Goal: Register for event/course

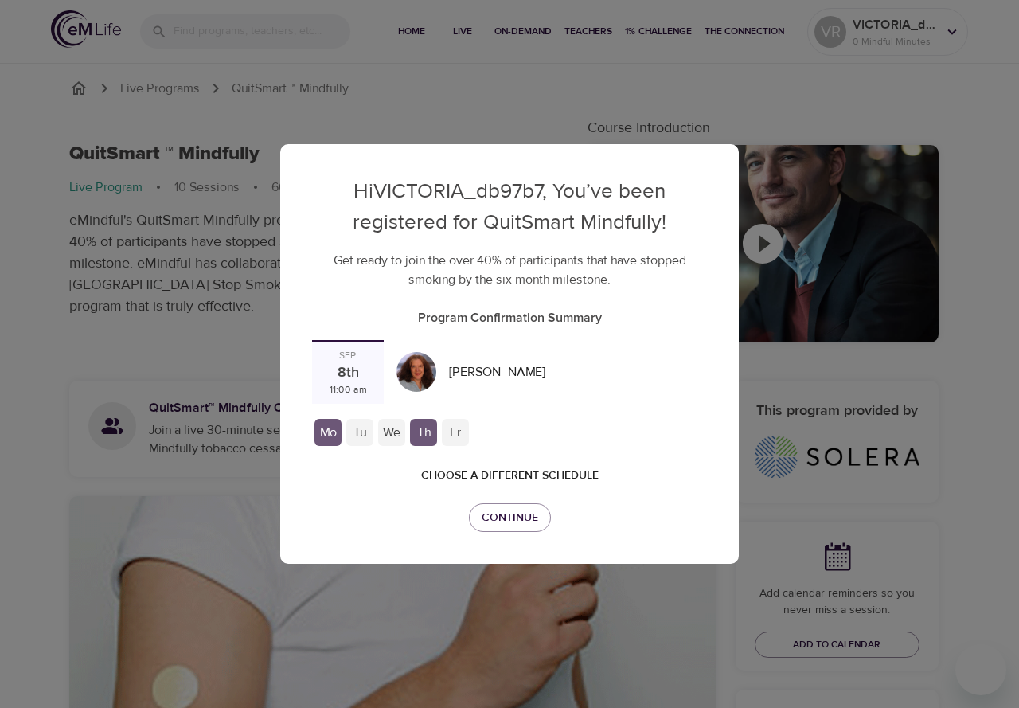
checkbox input "true"
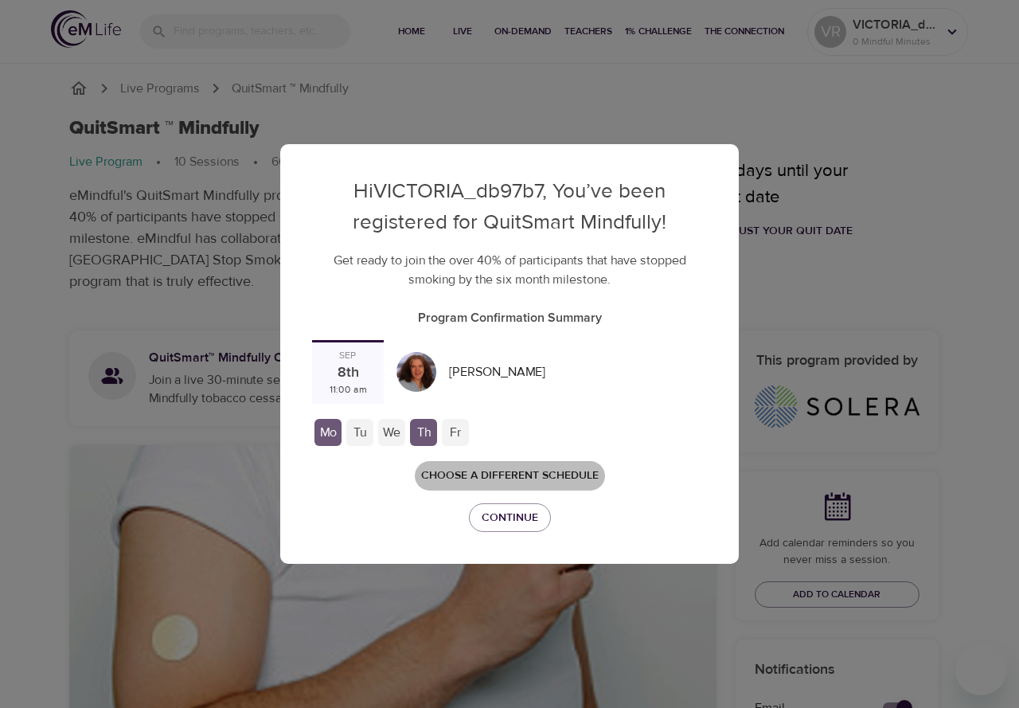
click at [499, 472] on span "Choose a different schedule" at bounding box center [510, 476] width 178 height 20
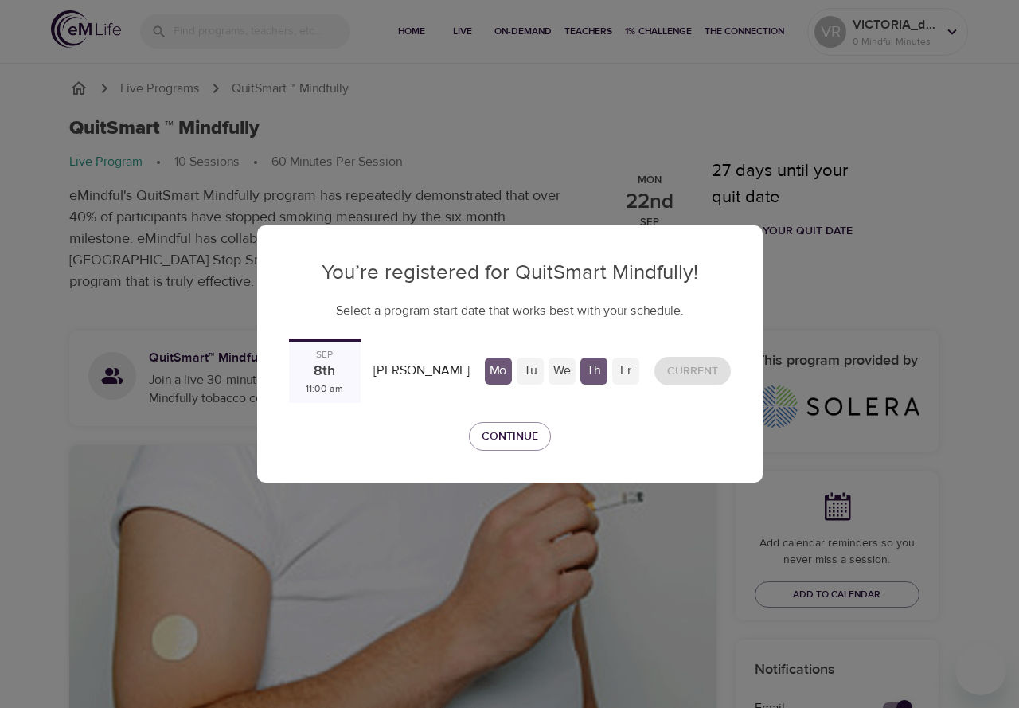
click at [554, 370] on div "We" at bounding box center [562, 371] width 27 height 27
click at [319, 370] on div "8th" at bounding box center [325, 372] width 22 height 21
click at [512, 432] on span "Continue" at bounding box center [510, 437] width 57 height 20
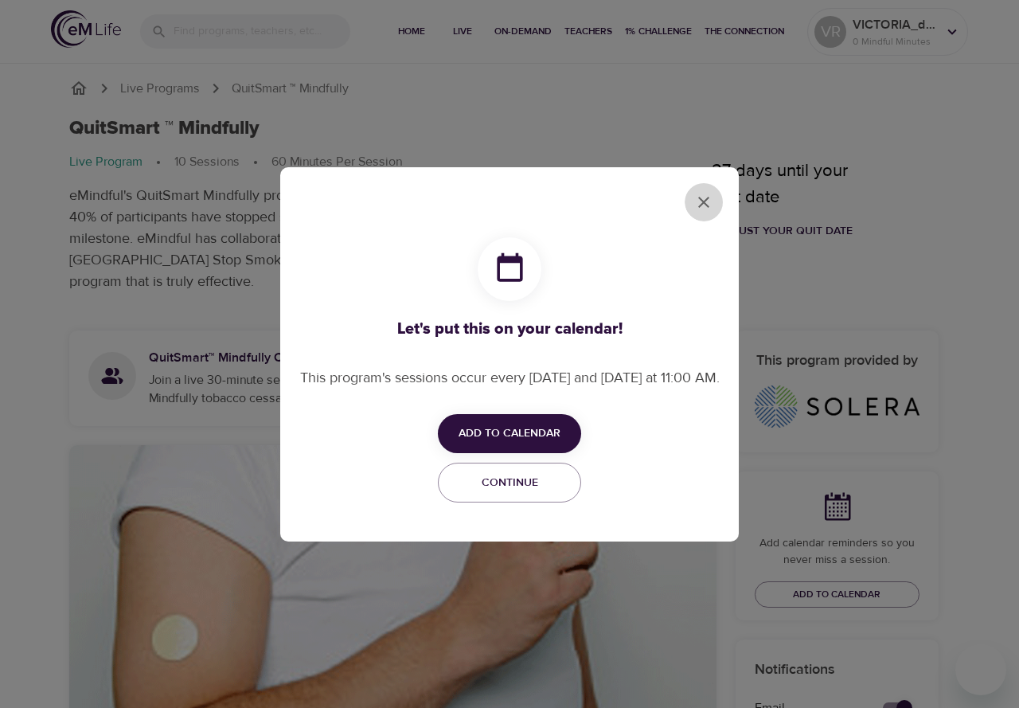
click at [702, 193] on icon "close" at bounding box center [703, 202] width 19 height 19
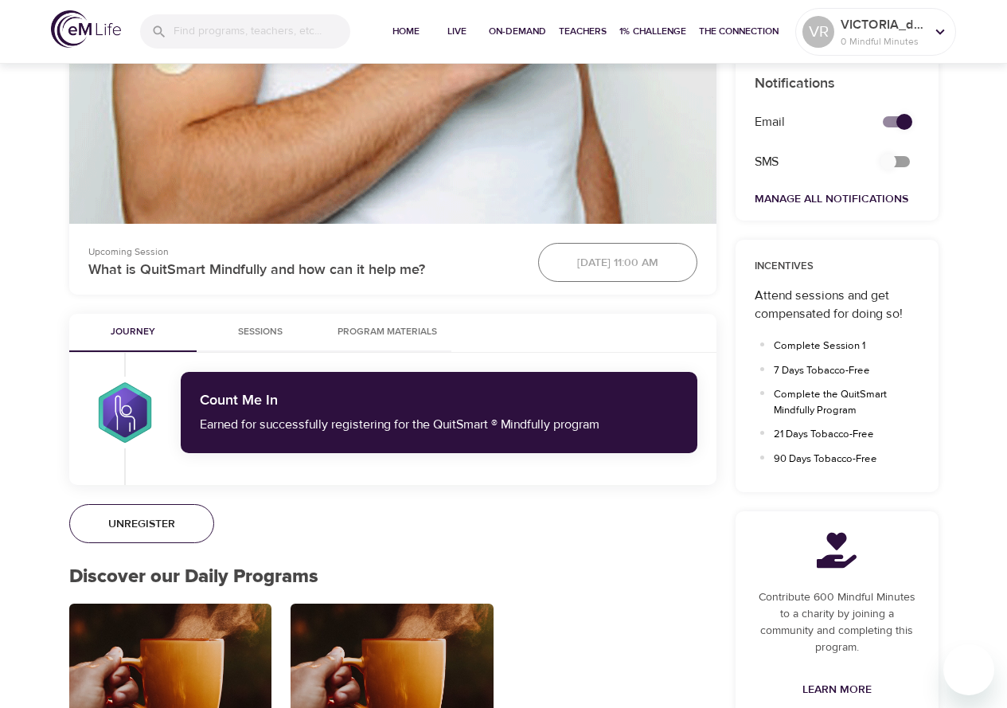
scroll to position [637, 0]
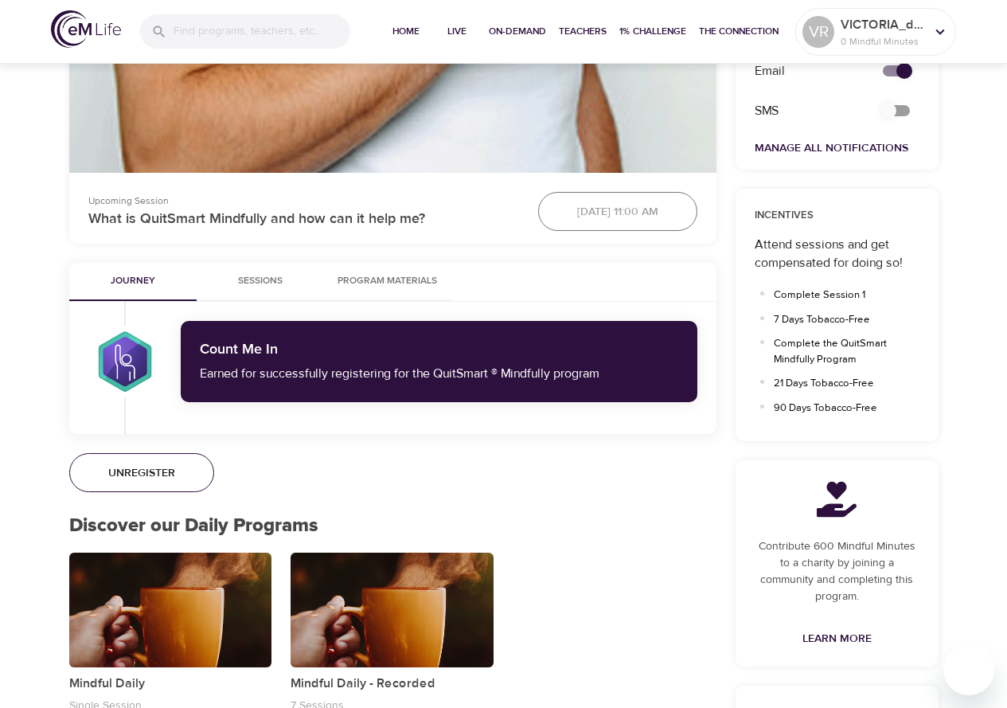
click at [143, 468] on span "Unregister" at bounding box center [141, 474] width 67 height 20
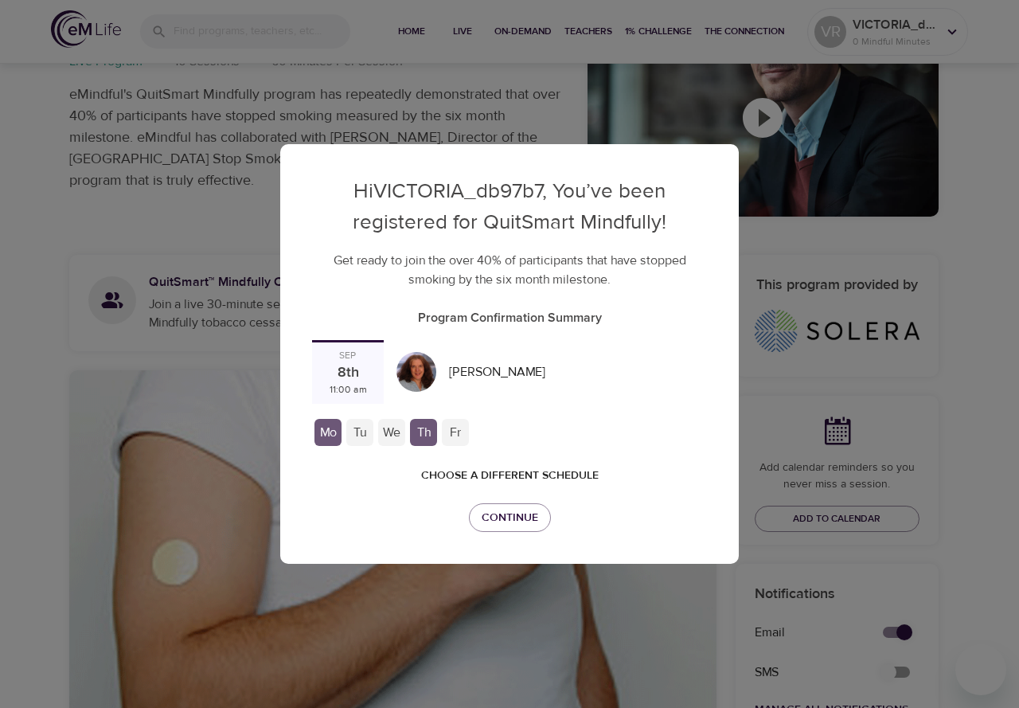
scroll to position [0, 0]
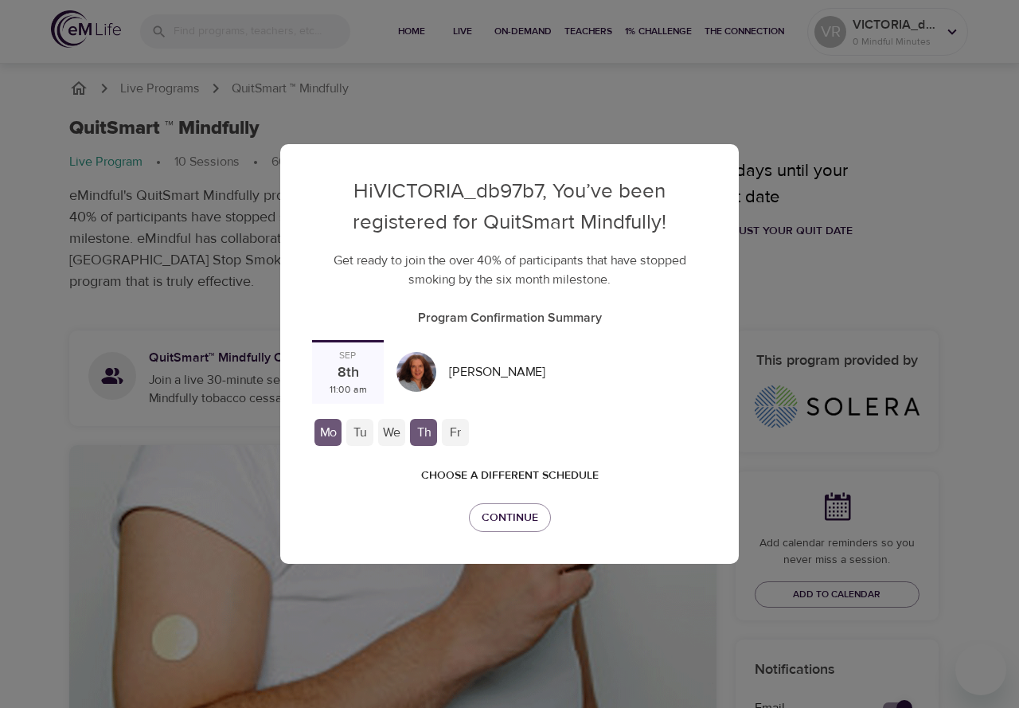
click at [931, 279] on div "Hi VICTORIA_db97b7 , You’ve been registered for QuitSmart Mindfully! Get ready …" at bounding box center [509, 354] width 1019 height 708
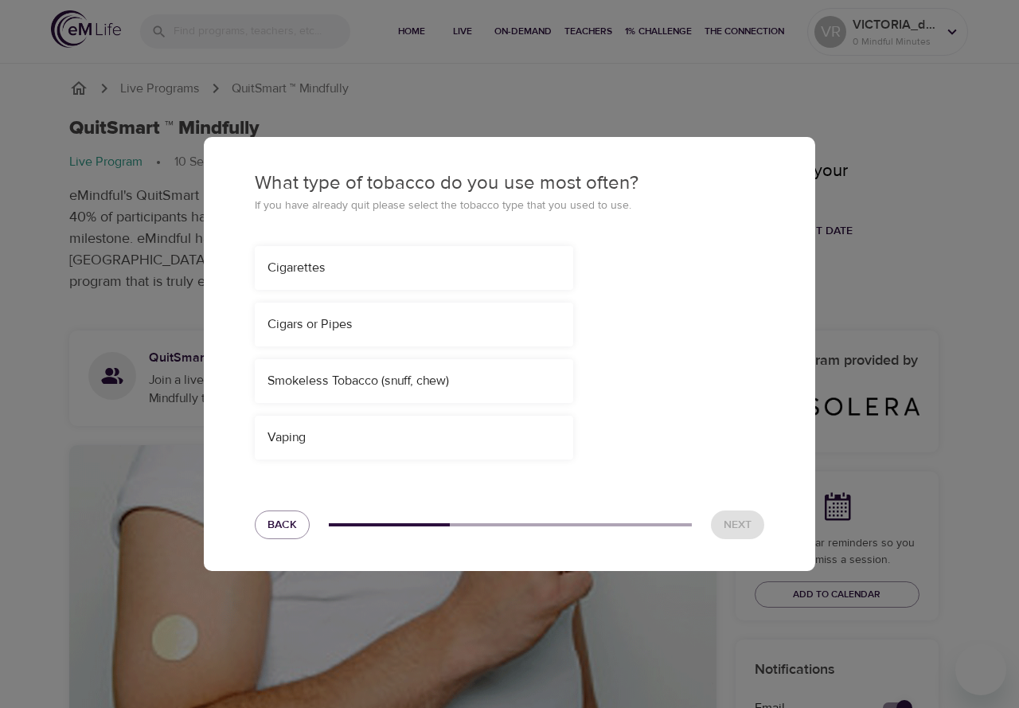
click at [361, 264] on div "Cigarettes" at bounding box center [414, 268] width 293 height 18
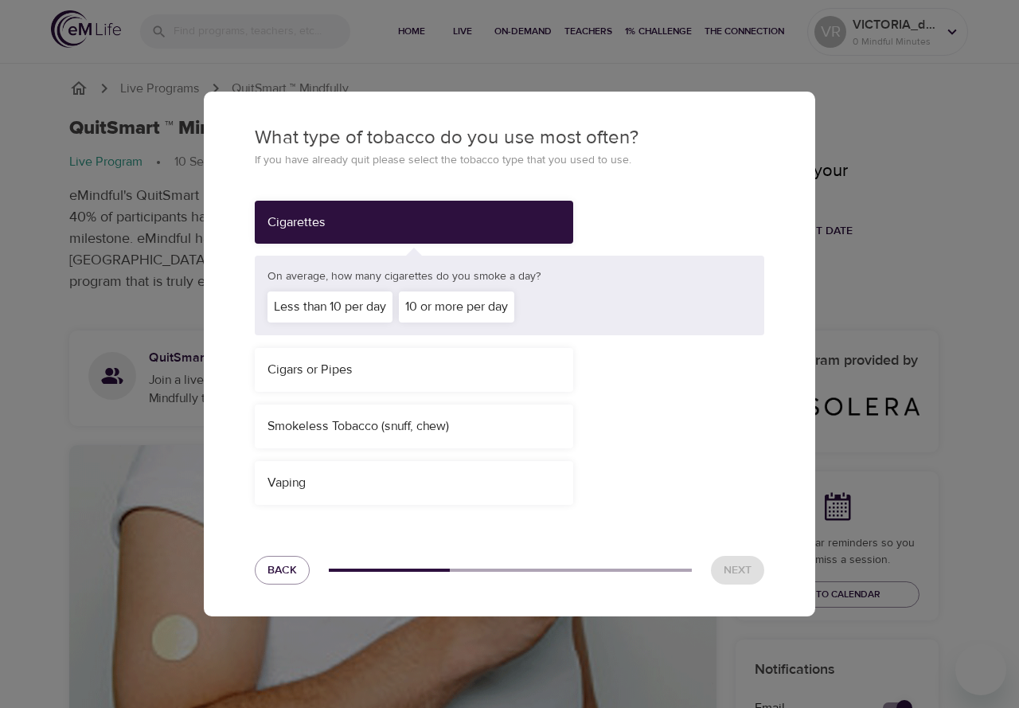
click at [457, 302] on div "10 or more per day" at bounding box center [456, 306] width 115 height 31
click at [735, 569] on span "Next" at bounding box center [738, 571] width 28 height 20
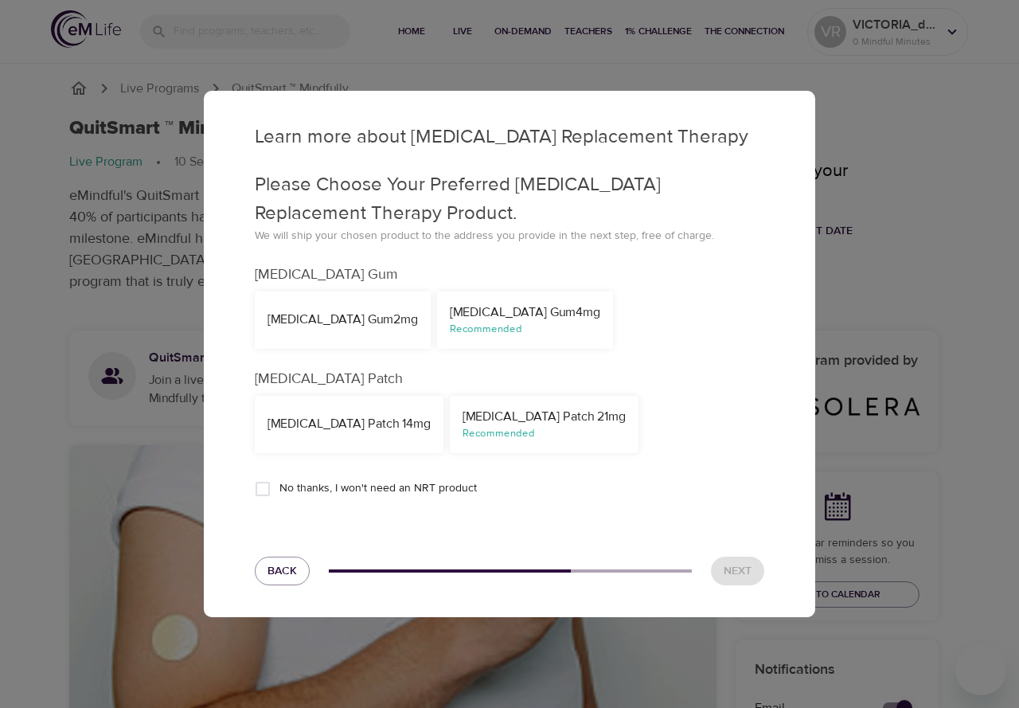
click at [450, 317] on div "Nicotine Gum 4mg" at bounding box center [525, 312] width 151 height 18
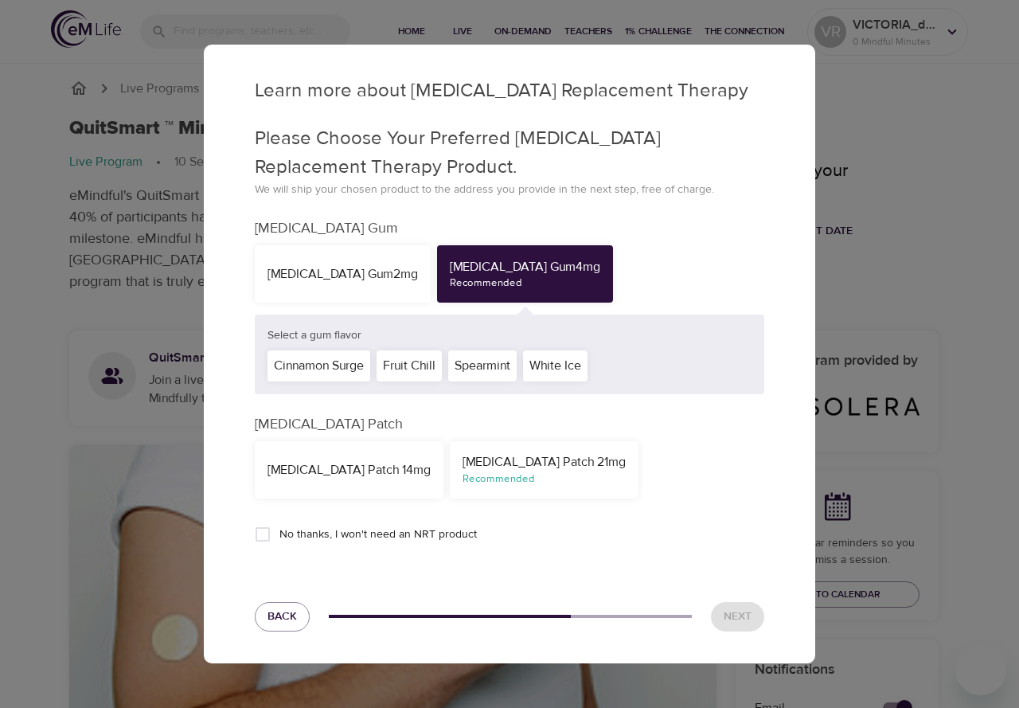
click at [338, 269] on div "Nicotine Gum 2mg" at bounding box center [343, 274] width 151 height 18
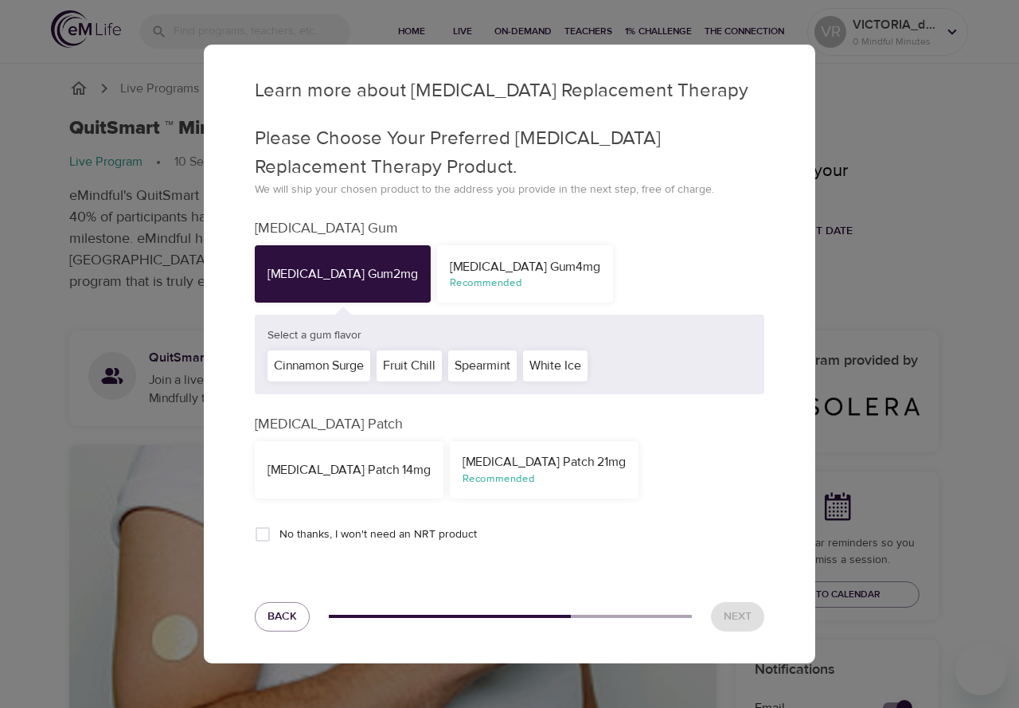
click at [322, 360] on div "Cinnamon Surge" at bounding box center [319, 365] width 103 height 31
click at [735, 614] on span "Next" at bounding box center [738, 617] width 28 height 20
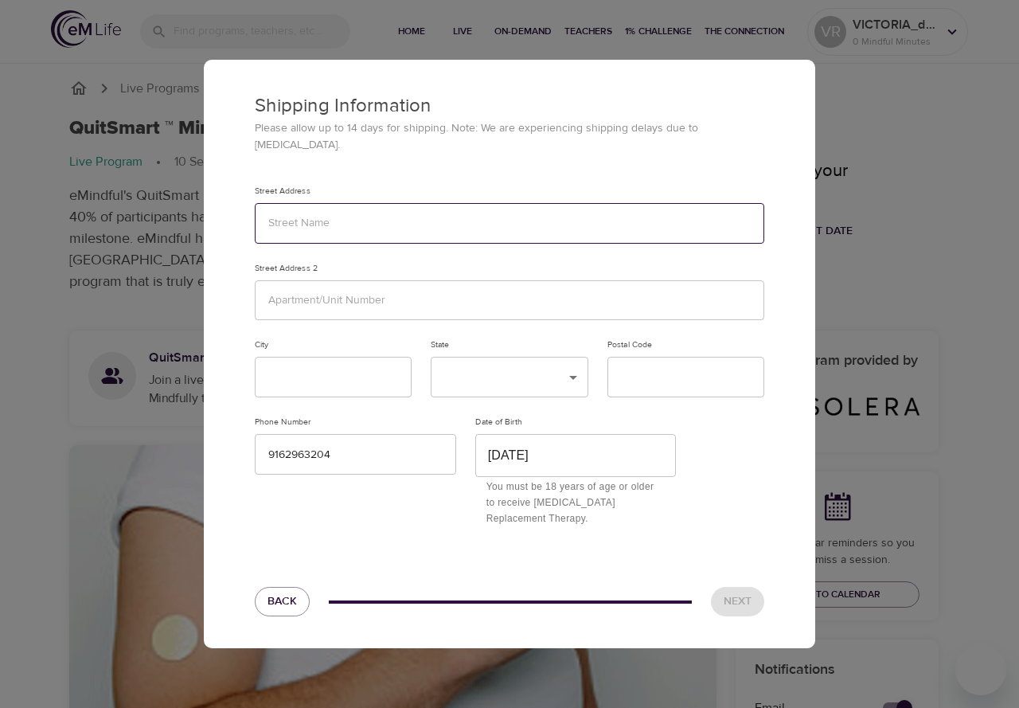
click at [290, 211] on input "text" at bounding box center [510, 223] width 510 height 41
type input "3020 Victoria Drive"
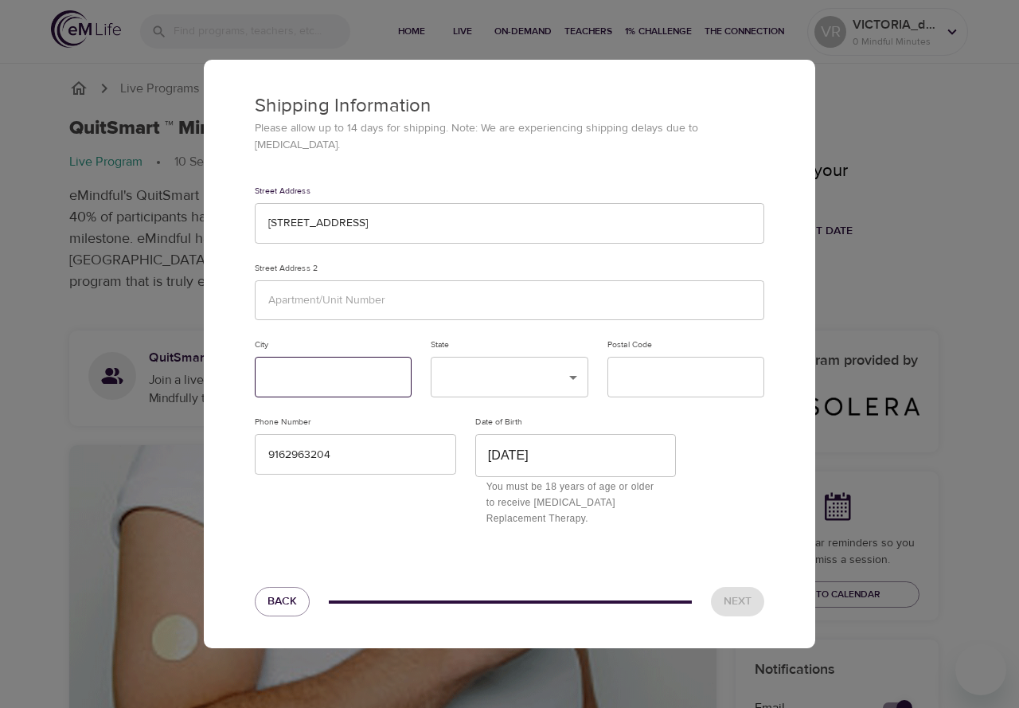
type input "Sacramento"
type input "95821"
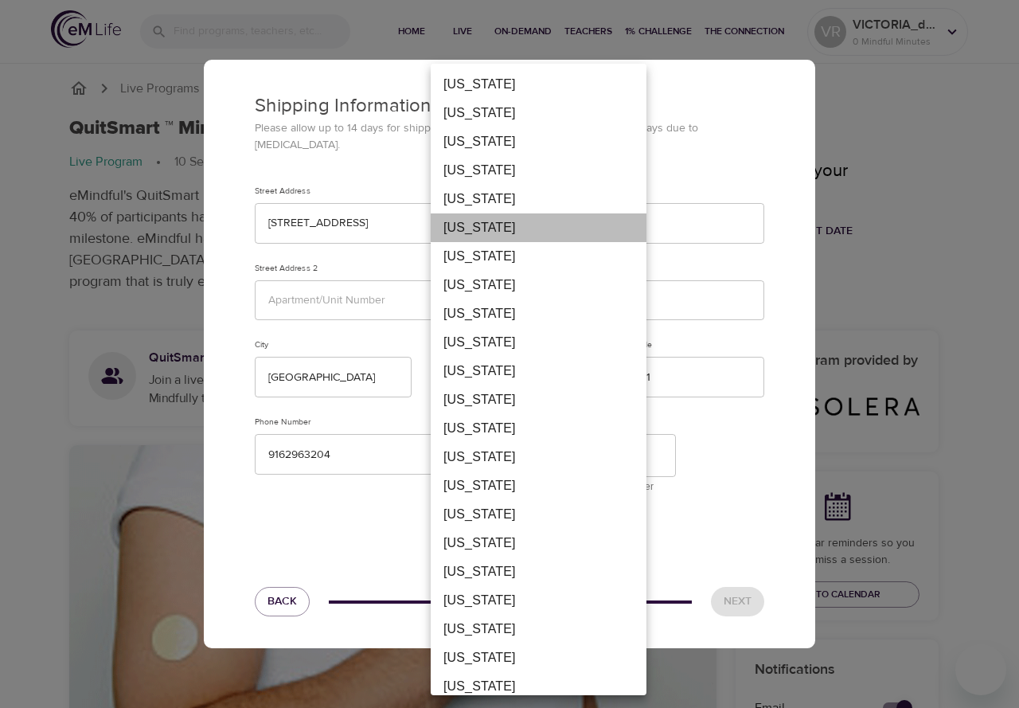
click at [468, 225] on li "California" at bounding box center [539, 227] width 216 height 29
type input "CA"
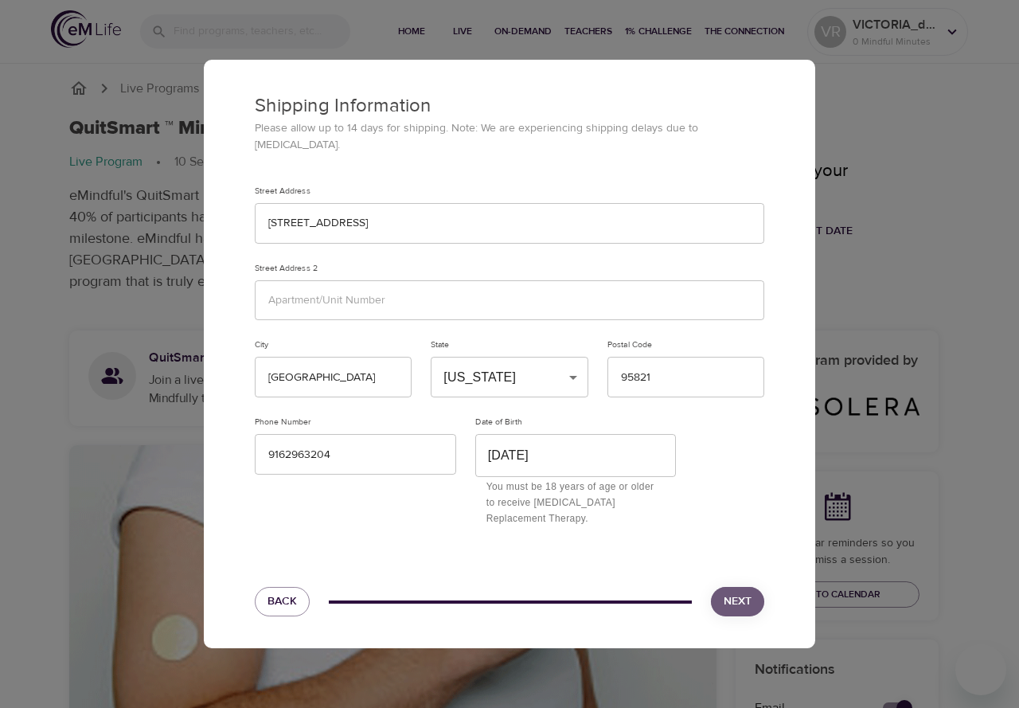
click at [730, 592] on span "Next" at bounding box center [738, 602] width 28 height 20
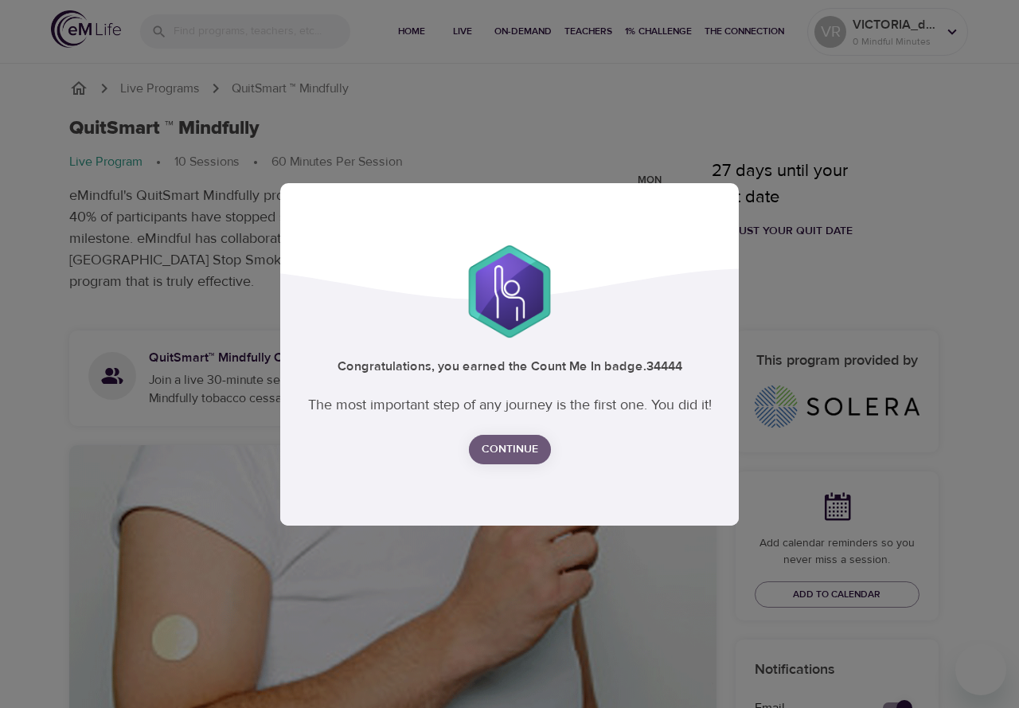
click at [500, 447] on span "Continue" at bounding box center [510, 450] width 57 height 20
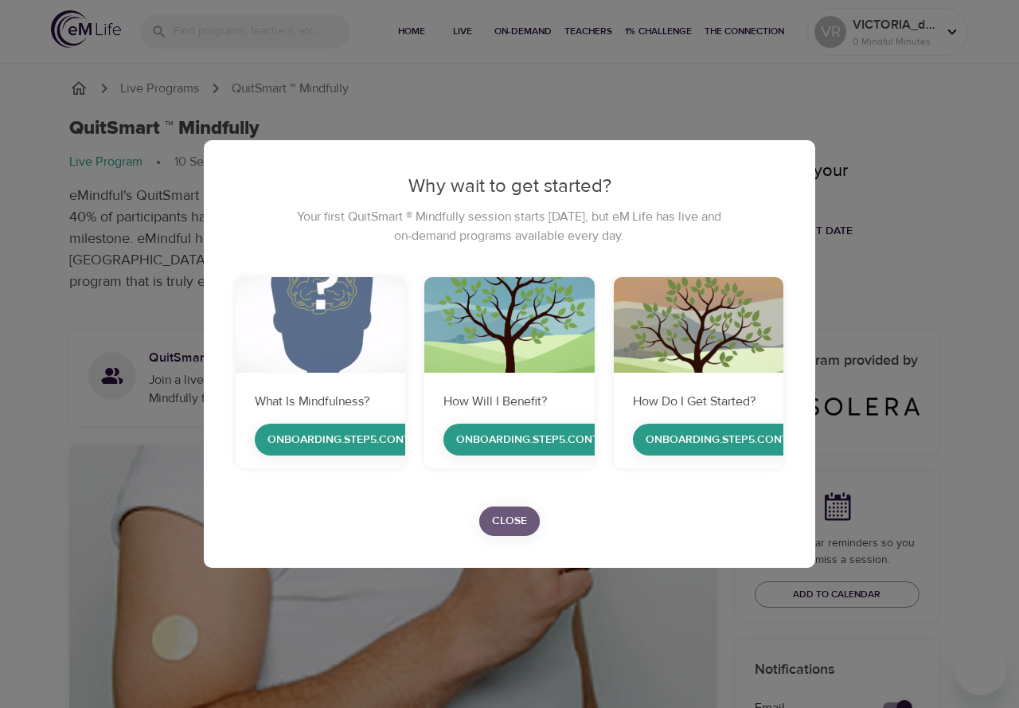
click at [510, 515] on span "Close" at bounding box center [509, 521] width 35 height 20
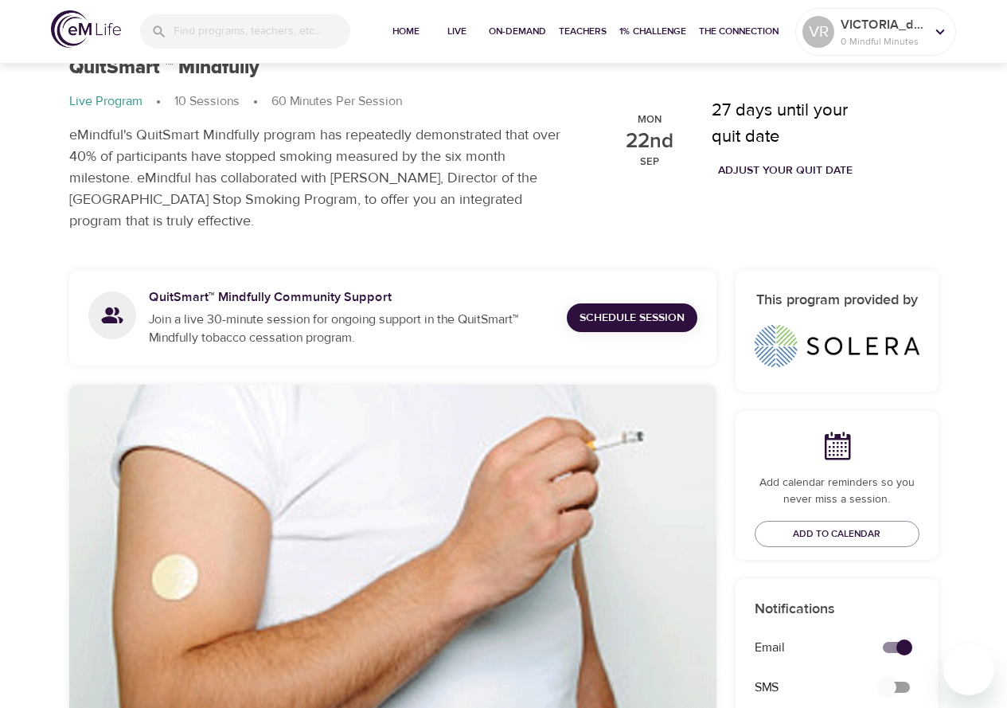
scroll to position [37, 0]
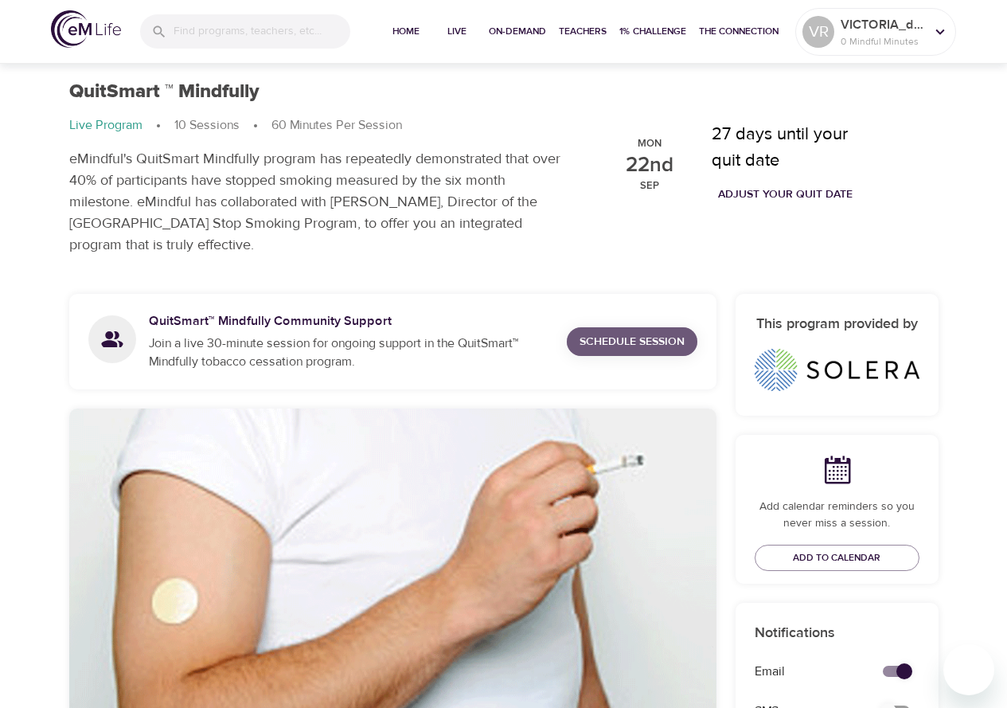
click at [618, 336] on span "Schedule Session" at bounding box center [632, 342] width 105 height 20
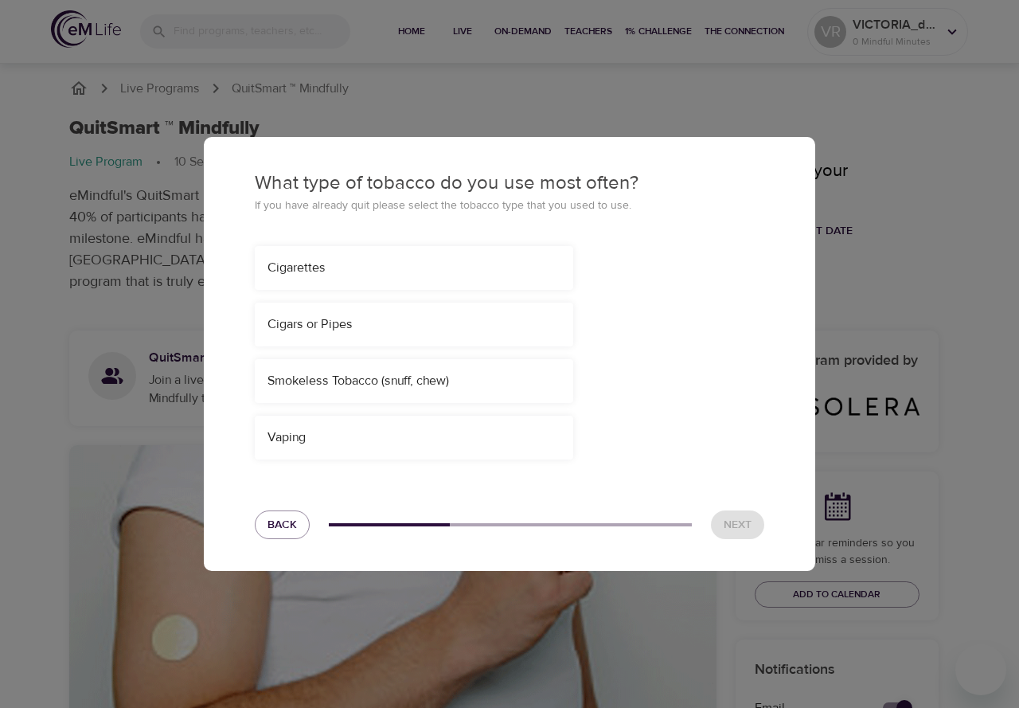
scroll to position [37, 0]
